Goal: Find specific page/section: Locate item on page

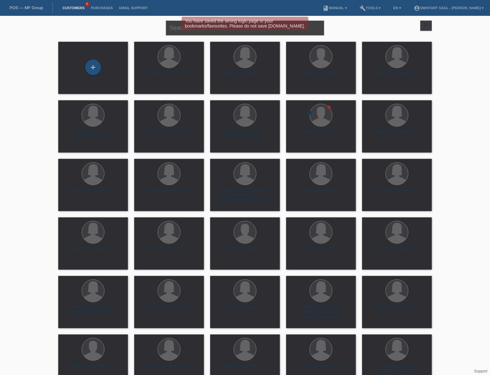
click at [320, 32] on input "text" at bounding box center [245, 28] width 158 height 15
type input "vieira"
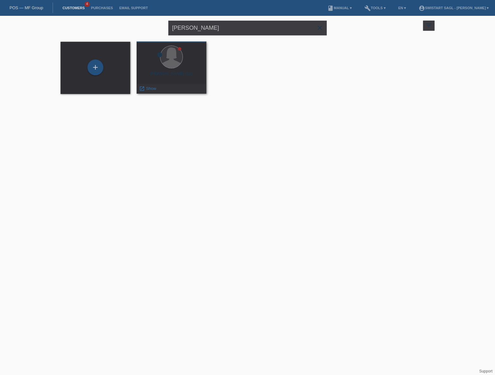
click at [169, 79] on div "Maria Vieira Dias (62)" at bounding box center [172, 76] width 60 height 10
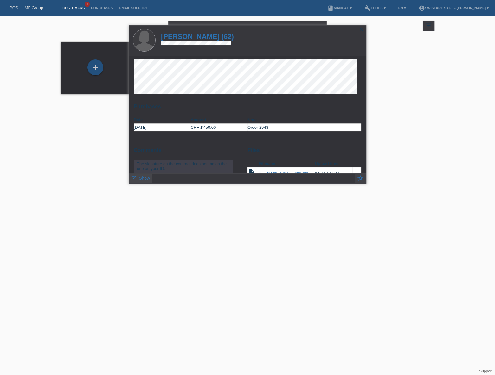
click at [144, 177] on span "Show" at bounding box center [144, 178] width 11 height 5
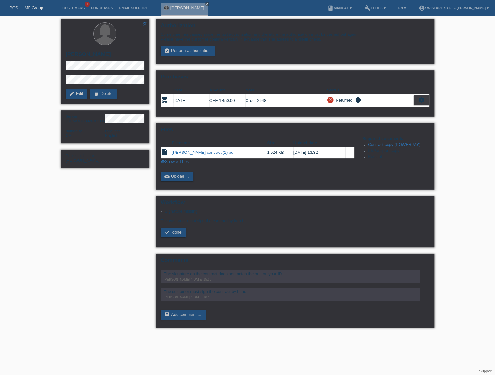
click at [202, 151] on link "[PERSON_NAME] contract (1).pdf" at bounding box center [203, 152] width 63 height 5
